Goal: Task Accomplishment & Management: Manage account settings

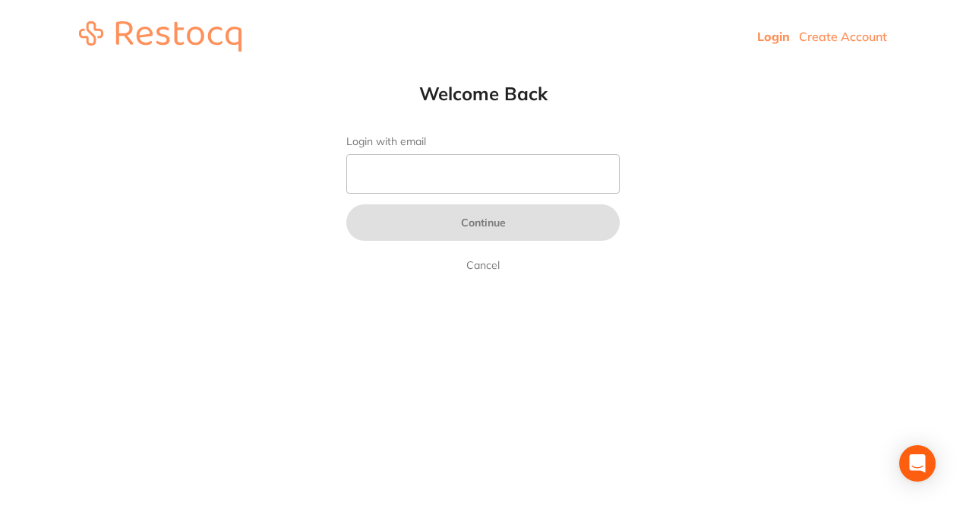
click at [409, 194] on form "Login with email Continue Cancel" at bounding box center [482, 204] width 273 height 139
click at [409, 176] on input "Login with email" at bounding box center [482, 173] width 273 height 39
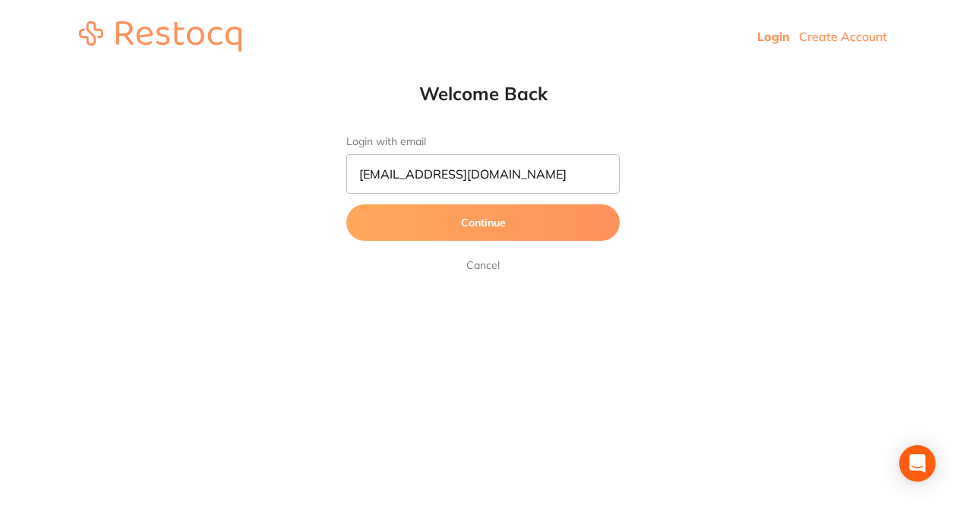
click at [410, 221] on button "Continue" at bounding box center [482, 222] width 273 height 36
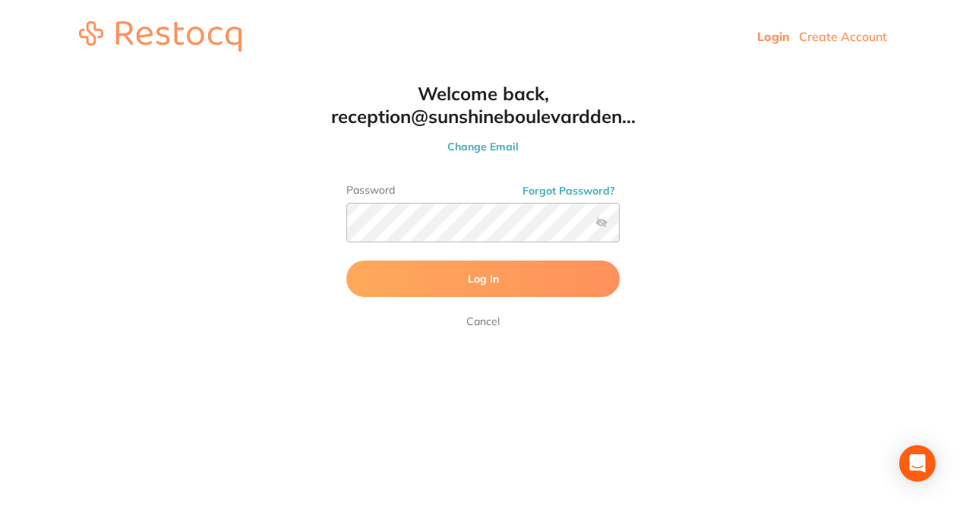
click at [434, 264] on button "Log In" at bounding box center [482, 279] width 273 height 36
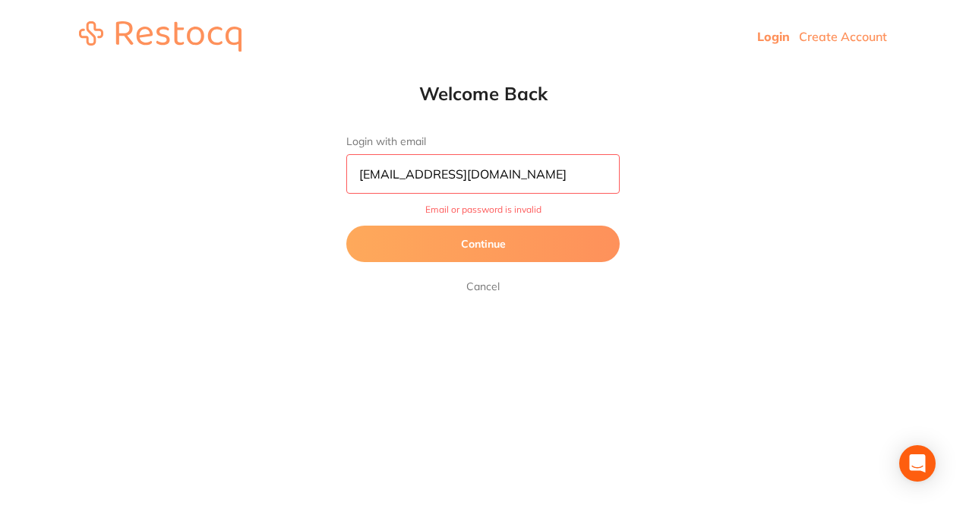
click at [516, 257] on button "Continue" at bounding box center [482, 244] width 273 height 36
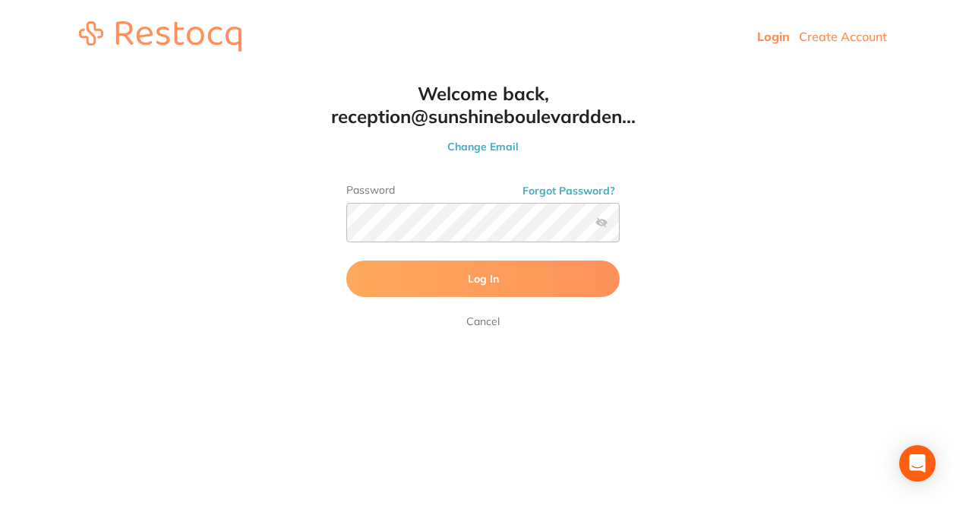
click at [416, 291] on button "Log In" at bounding box center [482, 279] width 273 height 36
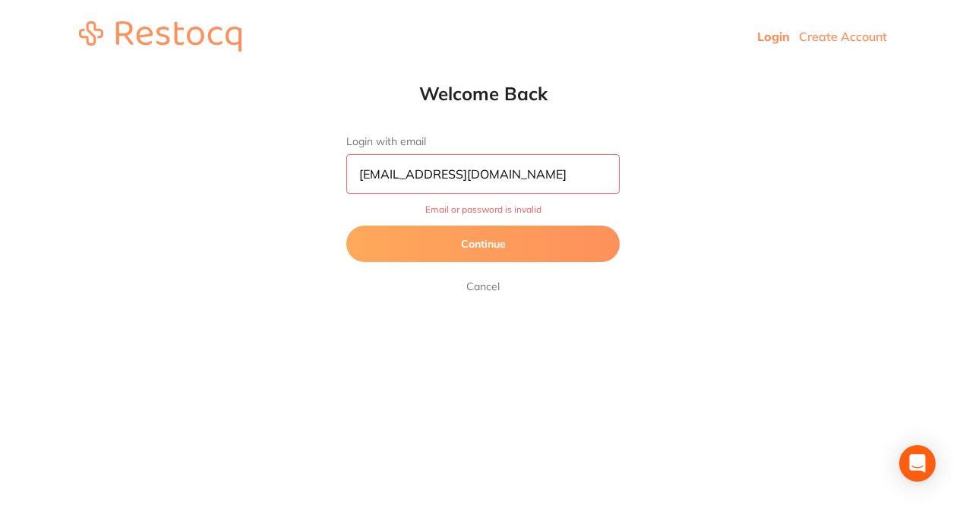
click at [603, 162] on input "[EMAIL_ADDRESS][DOMAIN_NAME]" at bounding box center [482, 173] width 273 height 39
type input "r"
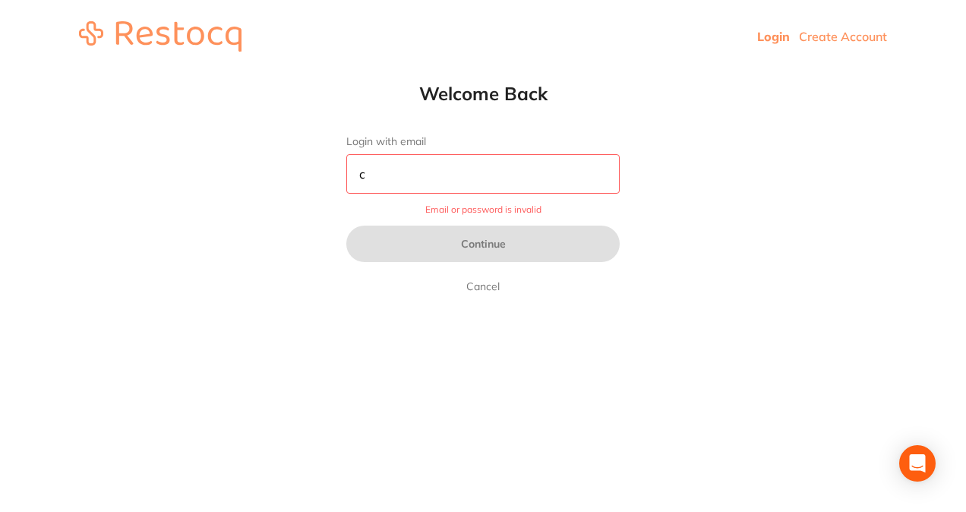
type input "[EMAIL_ADDRESS][DOMAIN_NAME]"
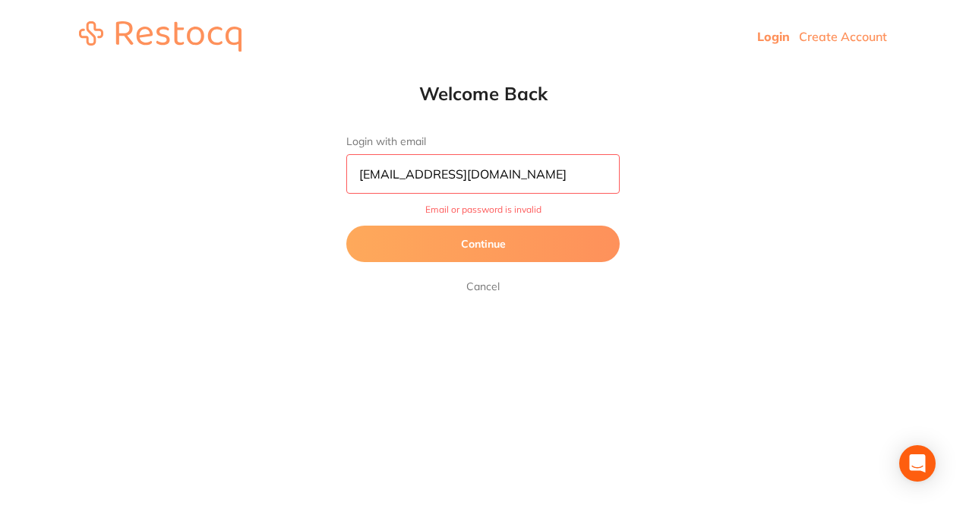
click at [503, 243] on button "Continue" at bounding box center [482, 244] width 273 height 36
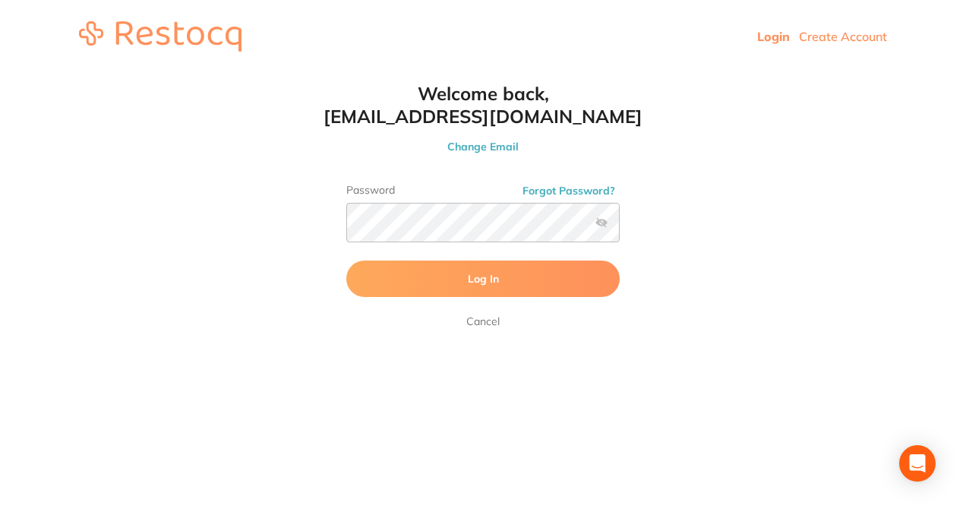
click at [486, 267] on button "Log In" at bounding box center [482, 279] width 273 height 36
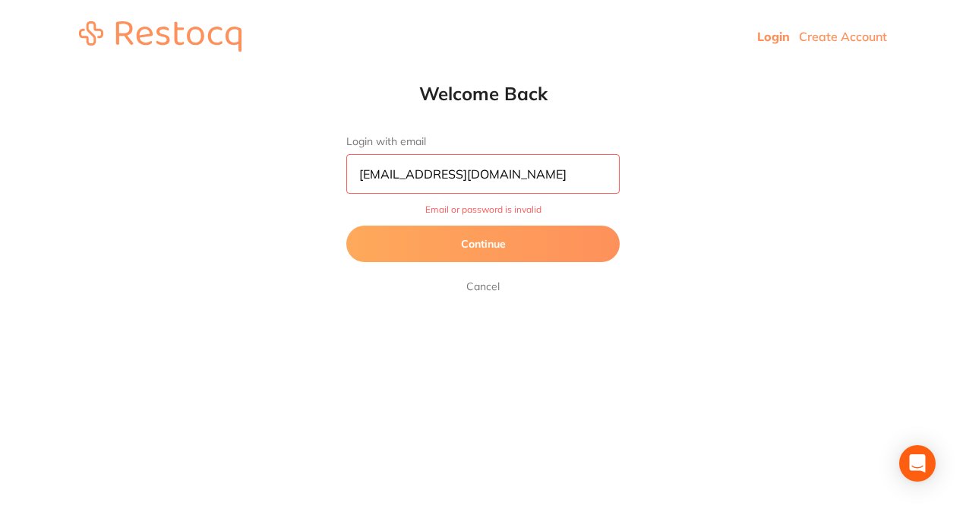
click at [513, 248] on button "Continue" at bounding box center [482, 244] width 273 height 36
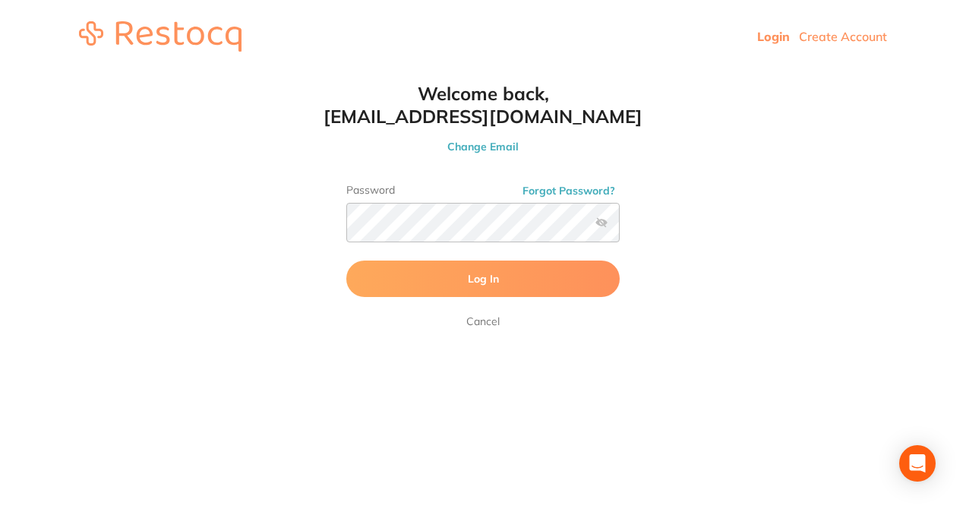
click at [423, 273] on button "Log In" at bounding box center [482, 279] width 273 height 36
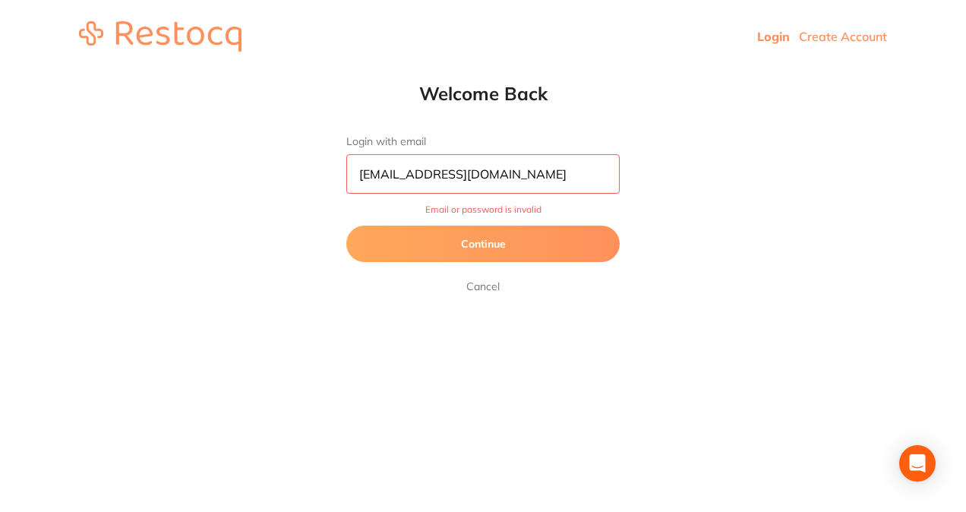
drag, startPoint x: 546, startPoint y: 161, endPoint x: 219, endPoint y: 184, distance: 328.1
click at [219, 73] on html "Login Create Account Welcome Back Login with email [EMAIL_ADDRESS][DOMAIN_NAME]…" at bounding box center [483, 36] width 966 height 73
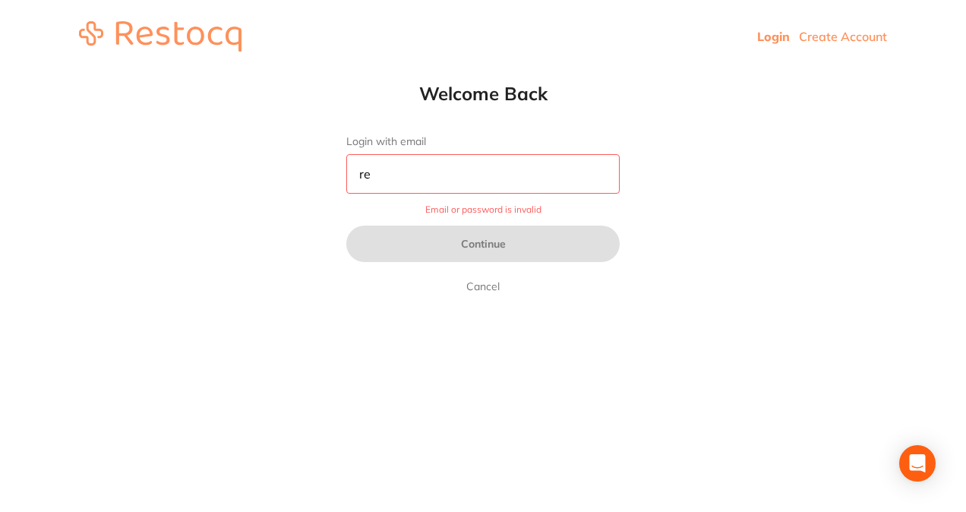
type input "[EMAIL_ADDRESS][DOMAIN_NAME]"
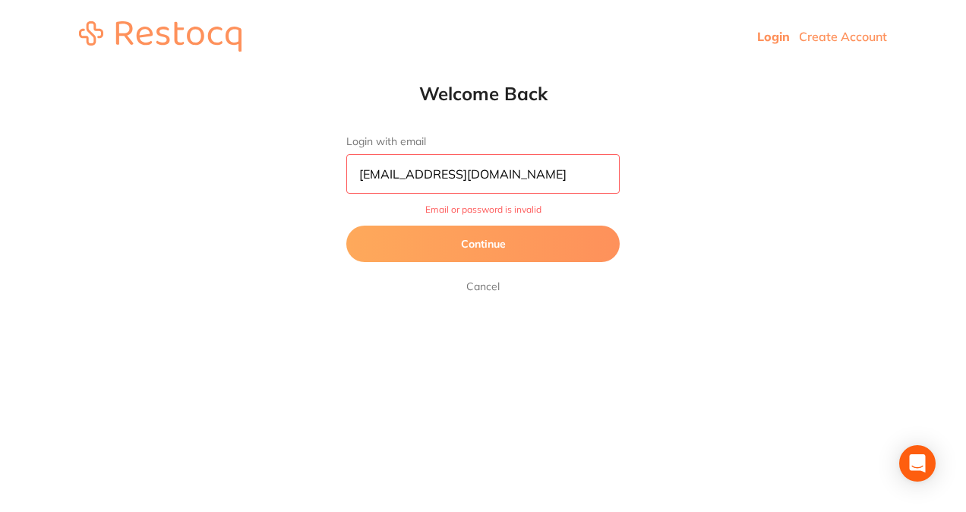
click at [409, 239] on button "Continue" at bounding box center [482, 244] width 273 height 36
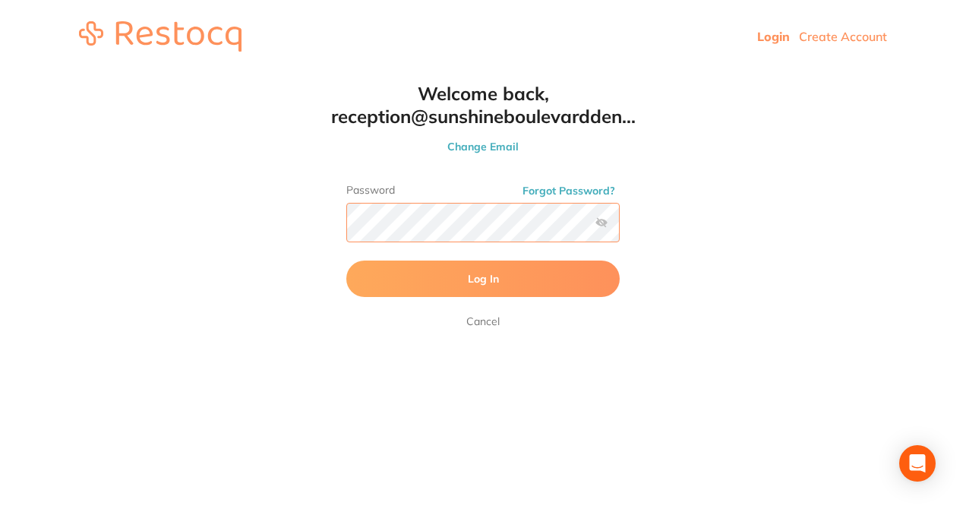
click at [238, 73] on html "Login Create Account Welcome Back Login with email [EMAIL_ADDRESS][DOMAIN_NAME]…" at bounding box center [483, 36] width 966 height 73
click at [487, 273] on span "Log In" at bounding box center [483, 279] width 31 height 14
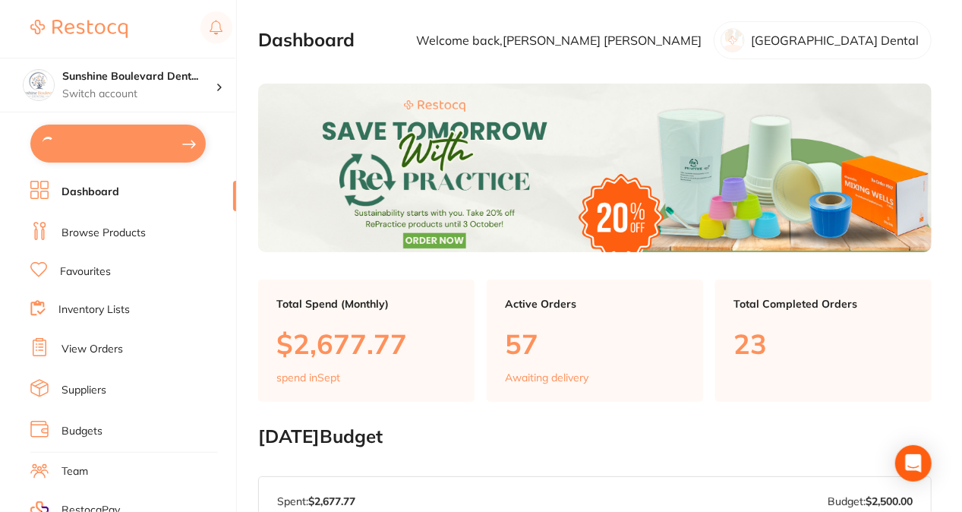
type input "2"
click at [97, 346] on link "View Orders" at bounding box center [93, 347] width 62 height 15
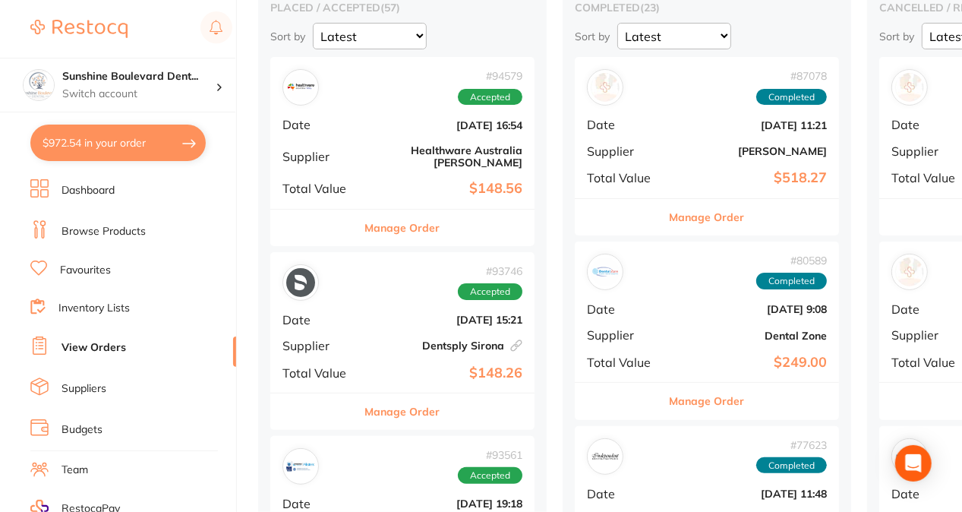
scroll to position [152, 0]
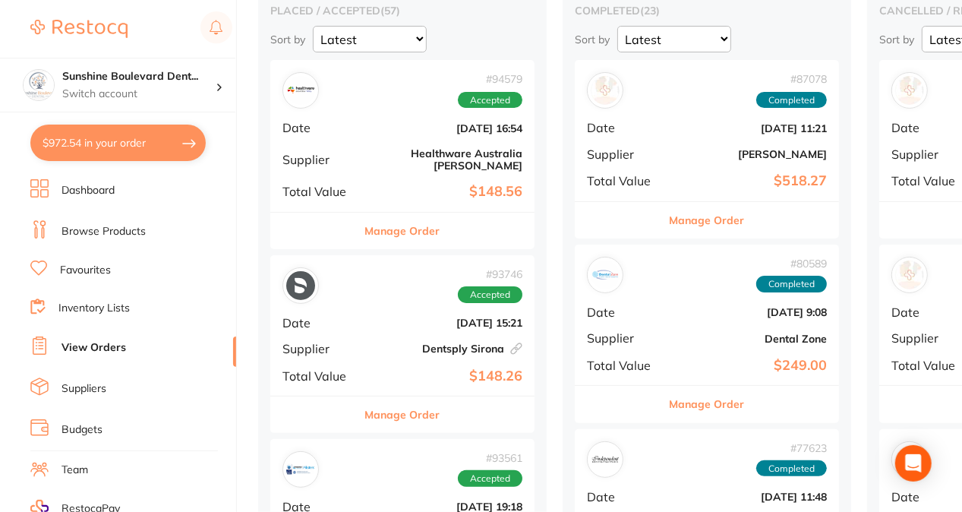
click at [386, 221] on button "Manage Order" at bounding box center [402, 231] width 75 height 36
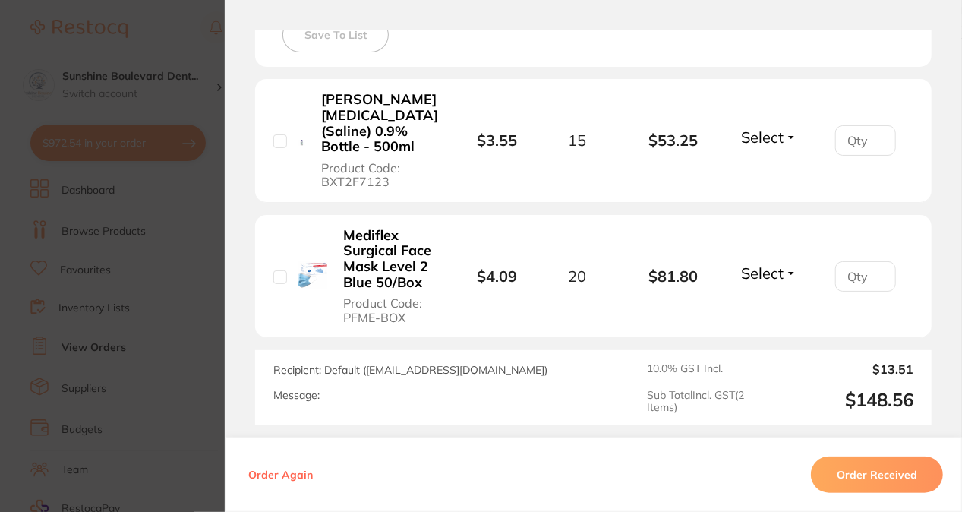
scroll to position [456, 0]
click at [771, 144] on span "Select" at bounding box center [762, 135] width 43 height 19
click at [778, 92] on li "[PERSON_NAME] [MEDICAL_DATA] (Saline) 0.9% Bottle - 500ml Product Code: BXT2F71…" at bounding box center [593, 139] width 677 height 124
click at [782, 281] on button "Select" at bounding box center [769, 271] width 65 height 19
click at [776, 238] on li "Mediflex Surgical Face Mask Level 2 Blue 50/Box Product Code: PFME-BOX $4.09 20…" at bounding box center [593, 275] width 677 height 124
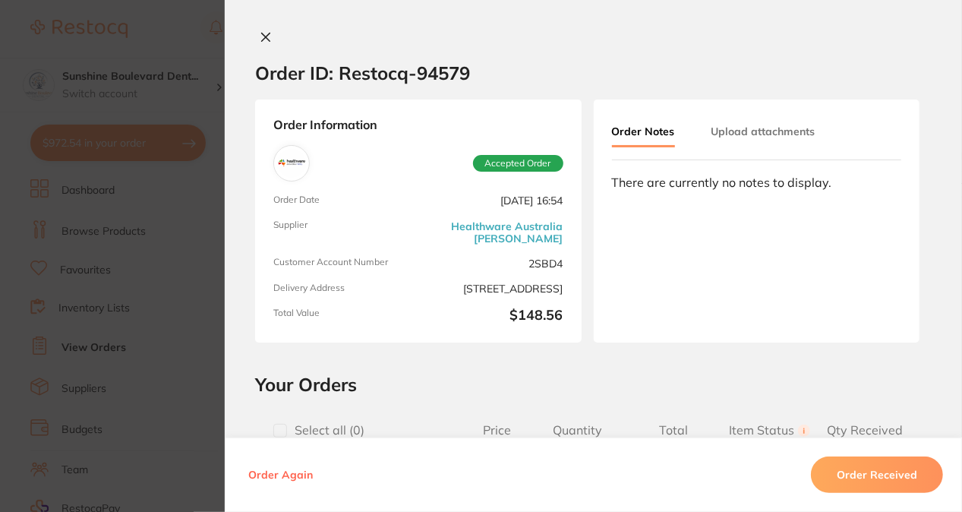
scroll to position [0, 0]
click at [261, 33] on icon at bounding box center [266, 37] width 12 height 12
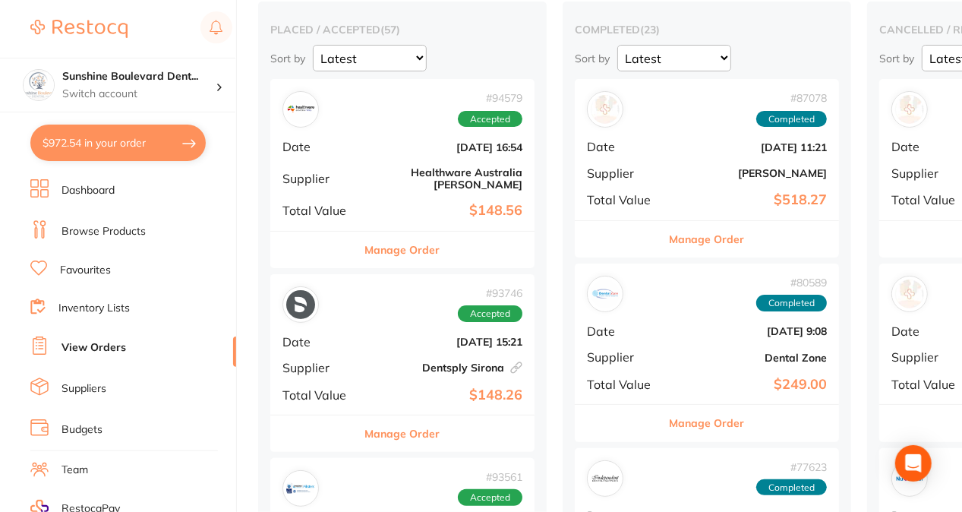
scroll to position [152, 0]
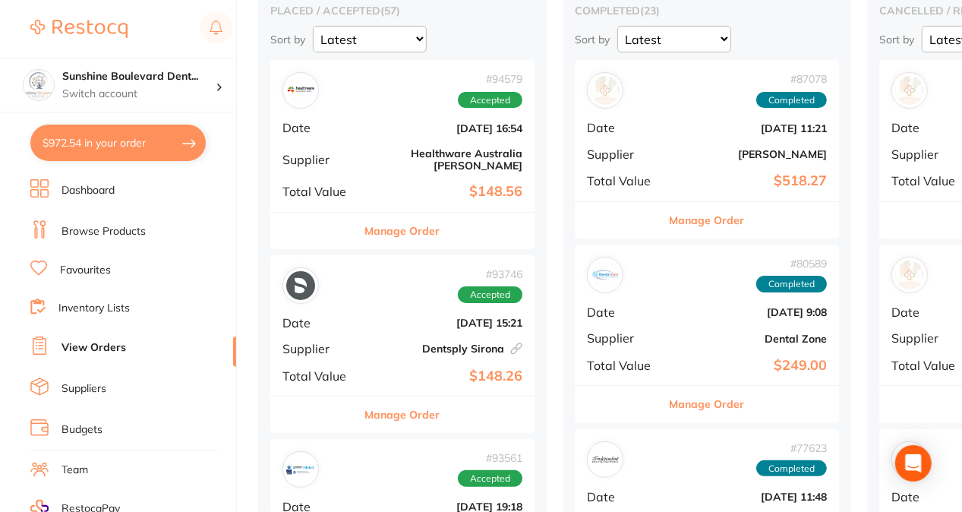
click at [100, 301] on link "Inventory Lists" at bounding box center [93, 308] width 71 height 15
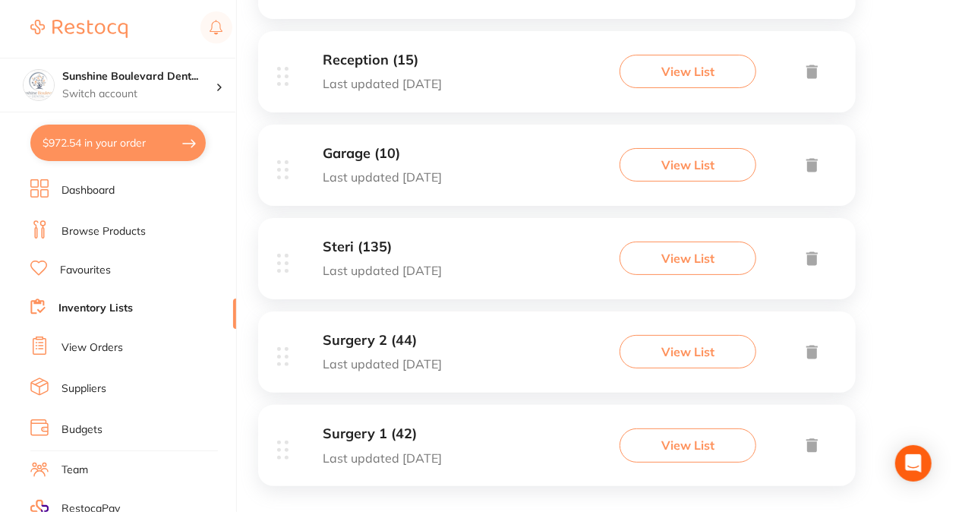
scroll to position [684, 0]
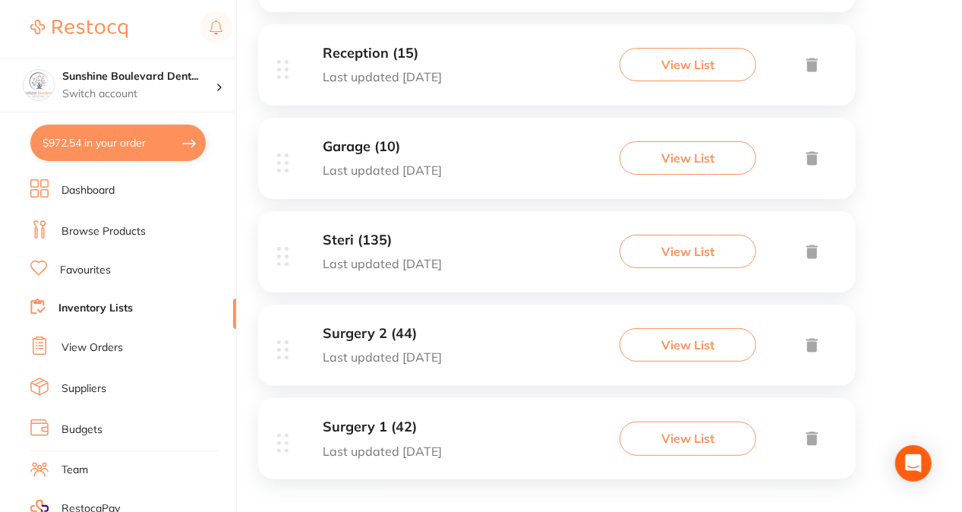
click at [673, 435] on button "View List" at bounding box center [688, 438] width 137 height 33
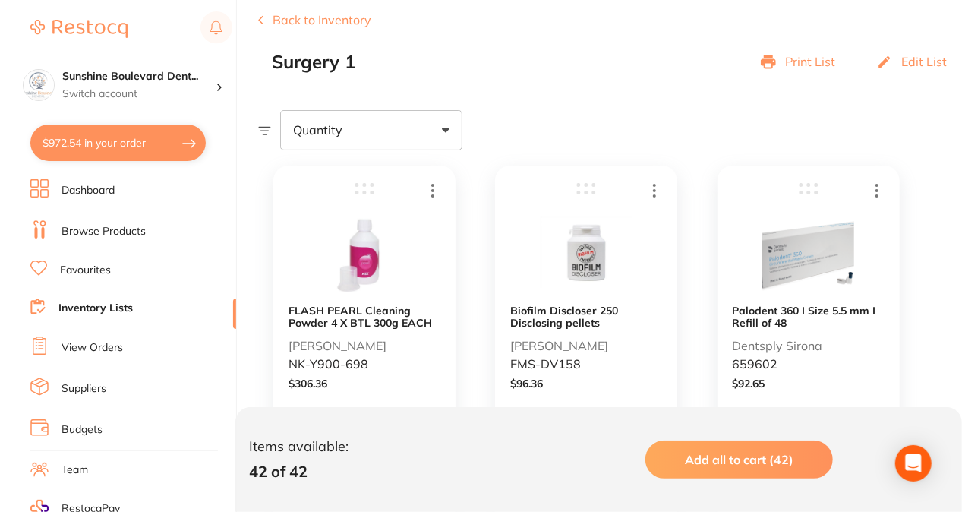
scroll to position [228, 0]
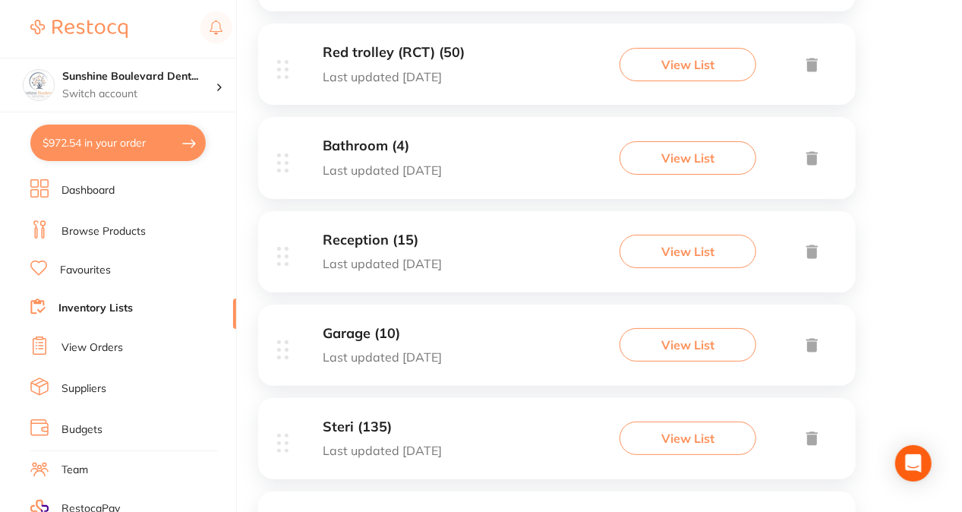
scroll to position [532, 0]
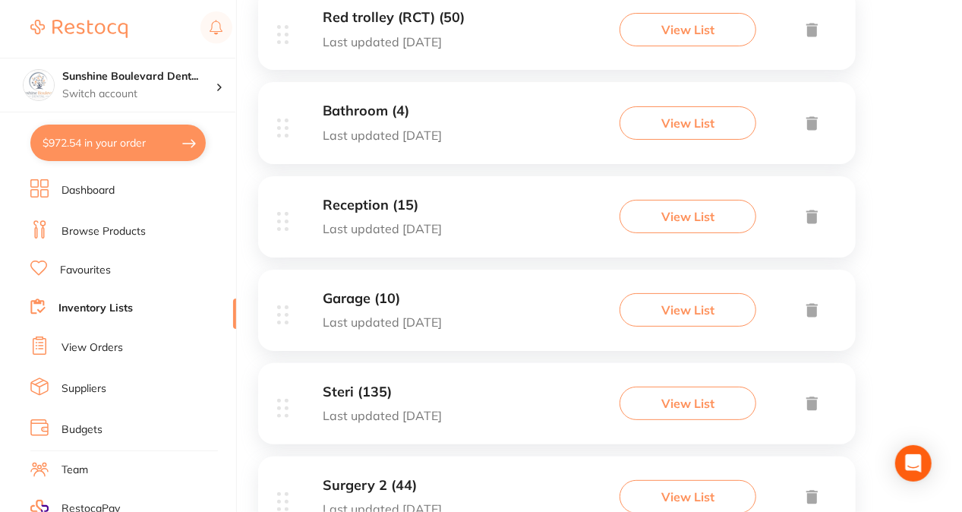
click at [740, 115] on button "View List" at bounding box center [688, 122] width 137 height 33
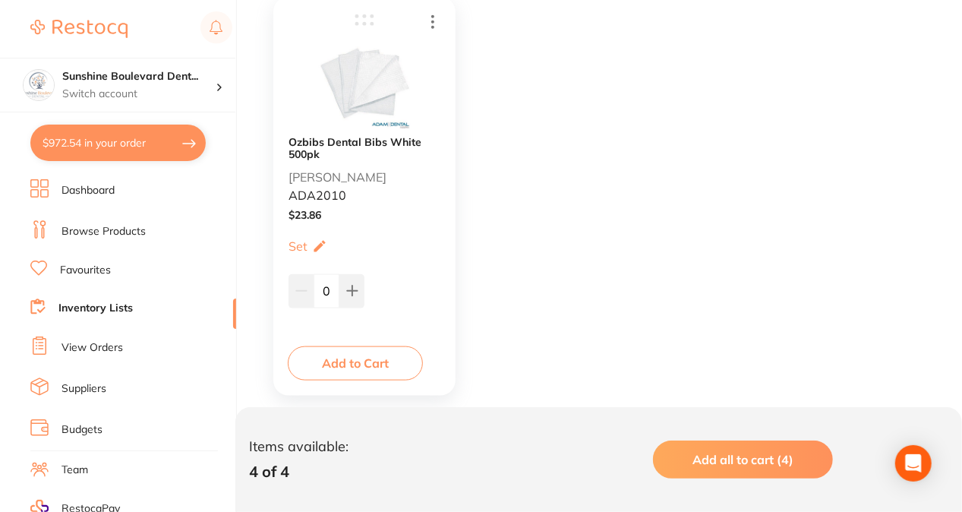
scroll to position [737, 0]
